Goal: Entertainment & Leisure: Consume media (video, audio)

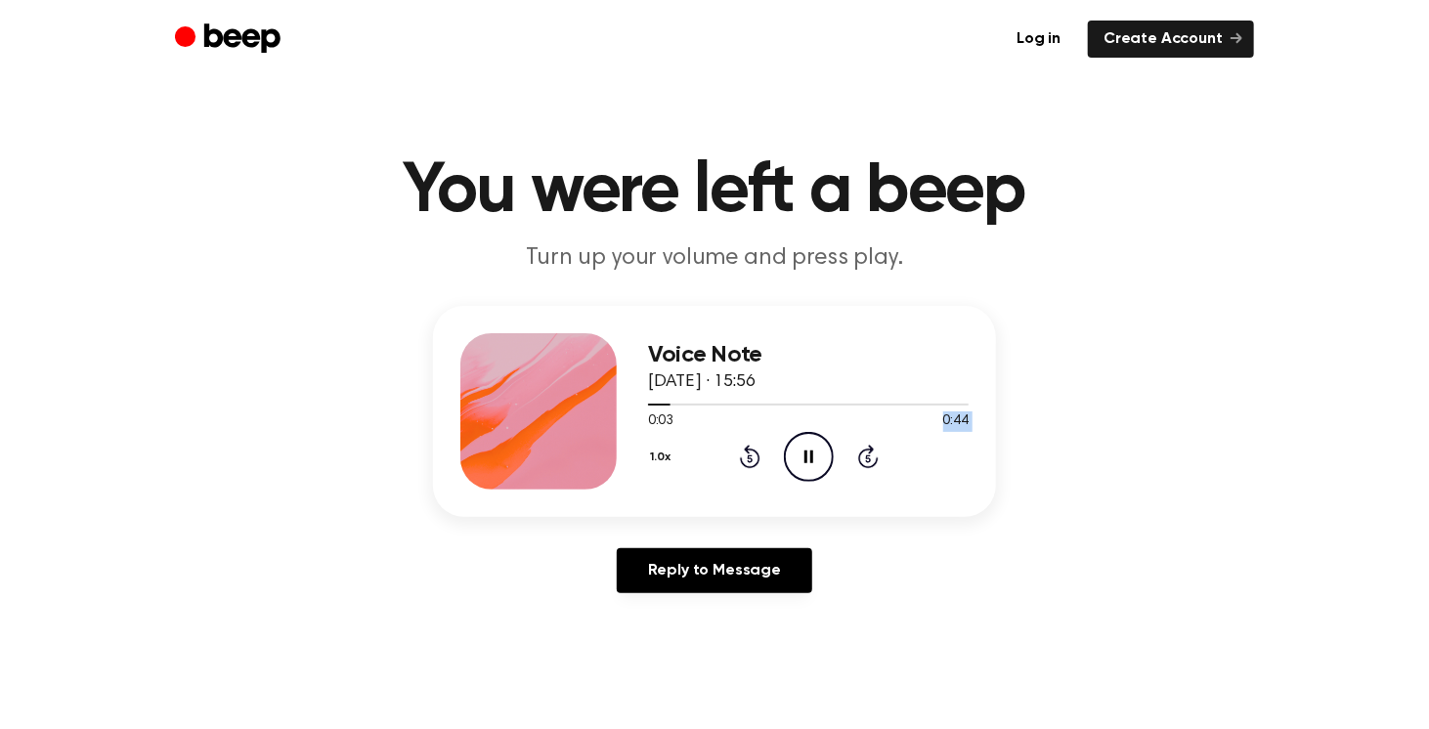
drag, startPoint x: 0, startPoint y: 0, endPoint x: 856, endPoint y: 427, distance: 957.0
click at [856, 427] on div "Voice Note [DATE] · 15:56 0:03 0:44 Your browser does not support the [object O…" at bounding box center [808, 411] width 321 height 156
click at [803, 447] on icon "Pause Audio" at bounding box center [809, 457] width 50 height 50
click at [807, 455] on icon at bounding box center [810, 457] width 11 height 13
click at [807, 455] on icon at bounding box center [809, 457] width 9 height 13
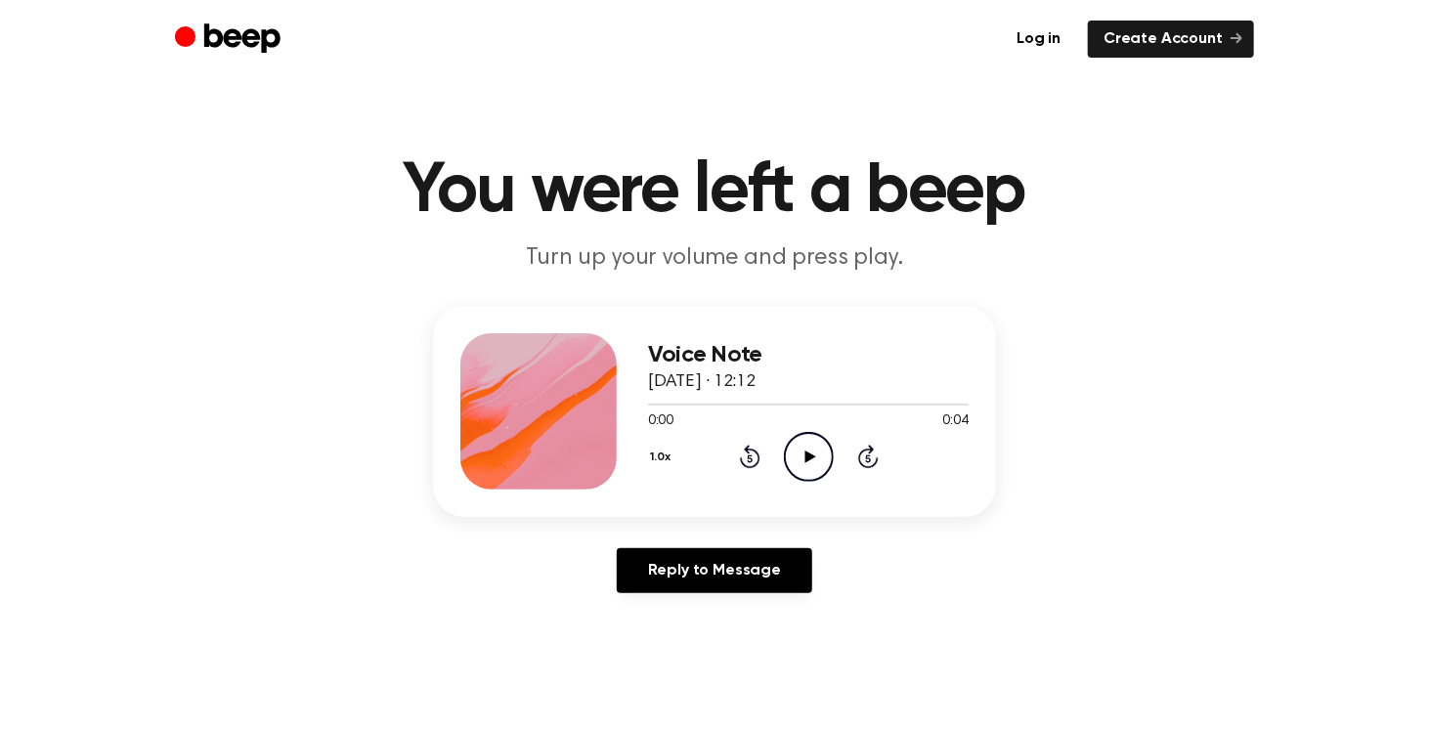
click at [797, 454] on icon "Play Audio" at bounding box center [809, 457] width 50 height 50
click at [802, 454] on icon "Pause Audio" at bounding box center [809, 457] width 50 height 50
